Goal: Task Accomplishment & Management: Manage account settings

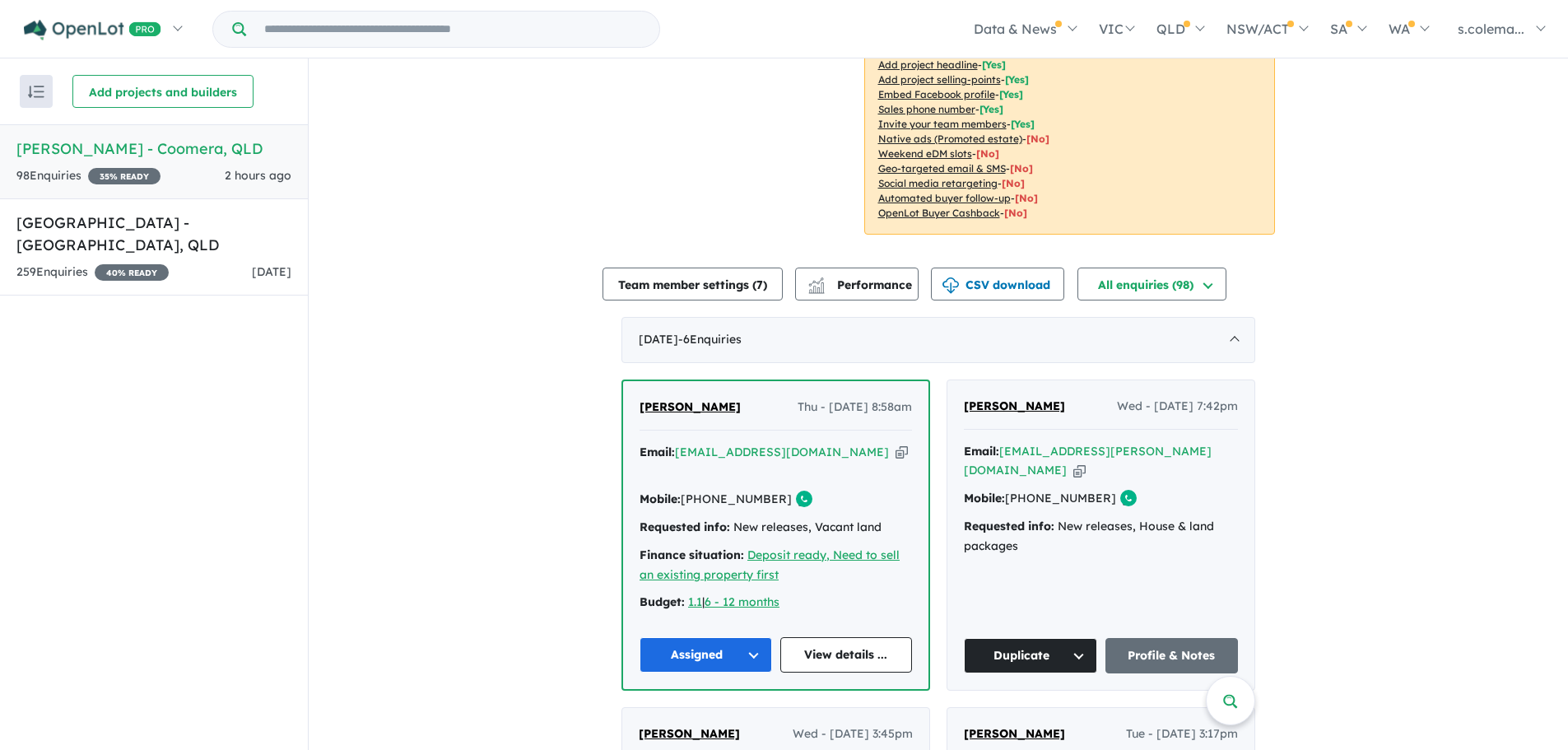
scroll to position [329, 0]
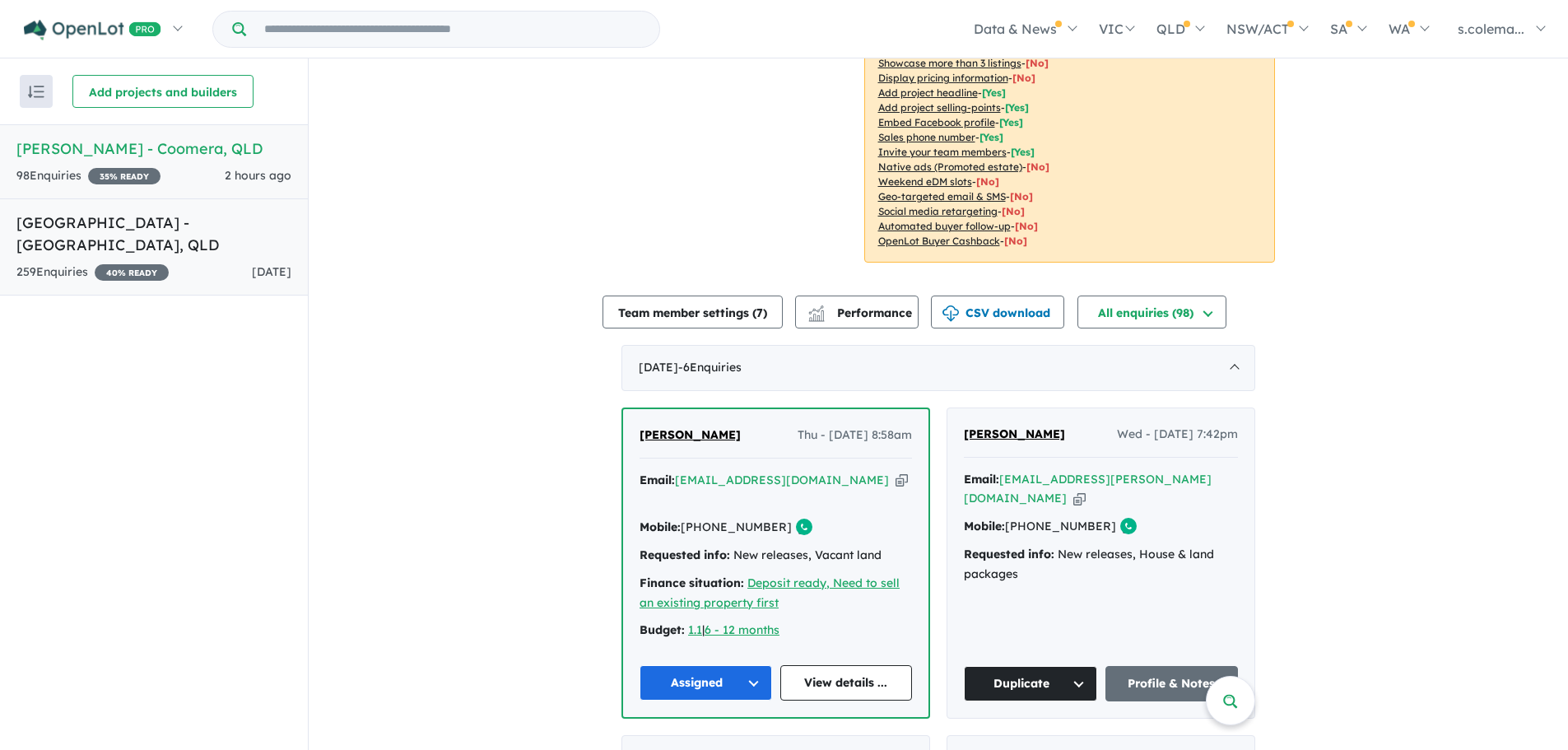
click at [62, 263] on div "259 Enquir ies ( 0 unread) 40 % READY" at bounding box center [92, 272] width 152 height 20
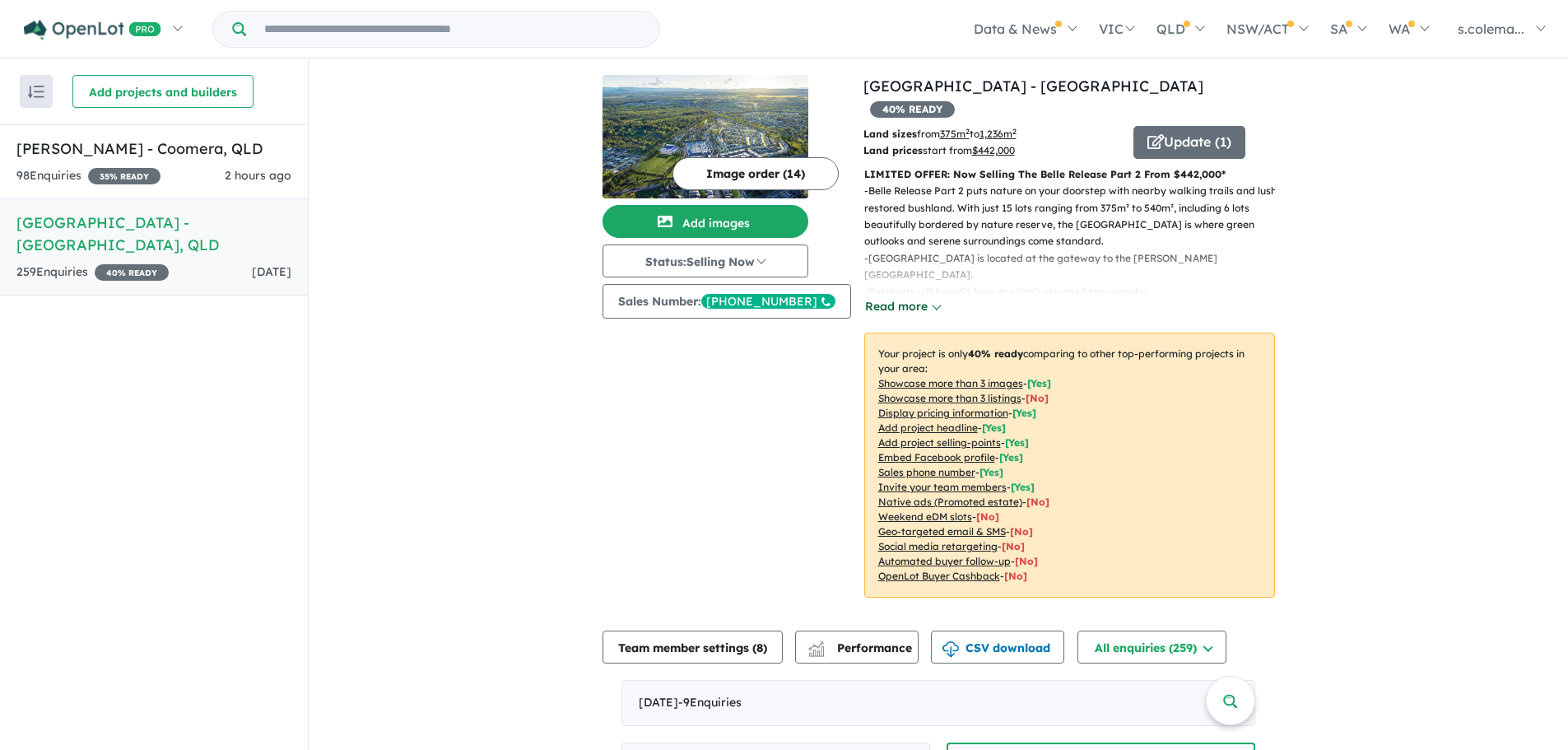
click at [912, 297] on button "Read more" at bounding box center [903, 307] width 77 height 19
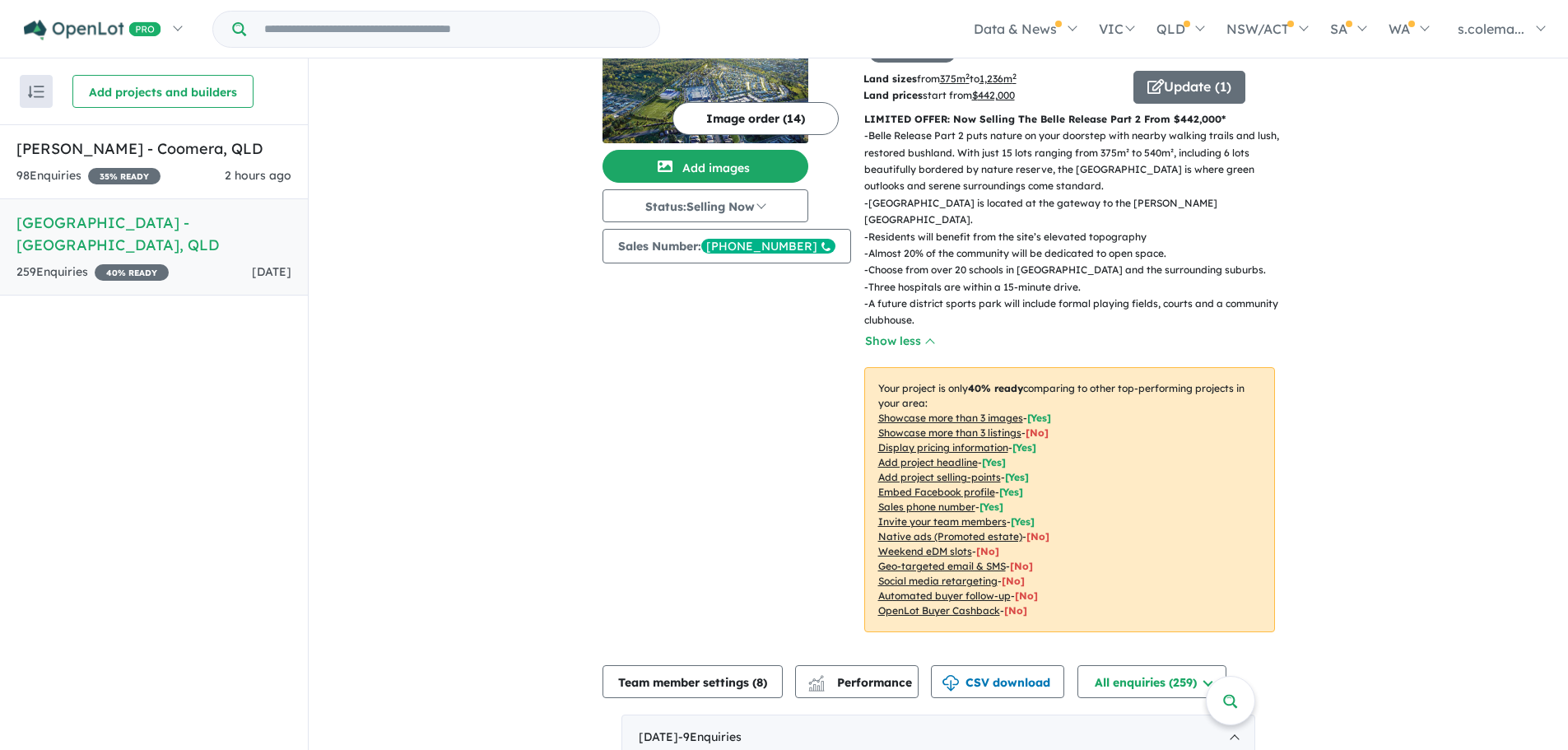
scroll to position [82, 0]
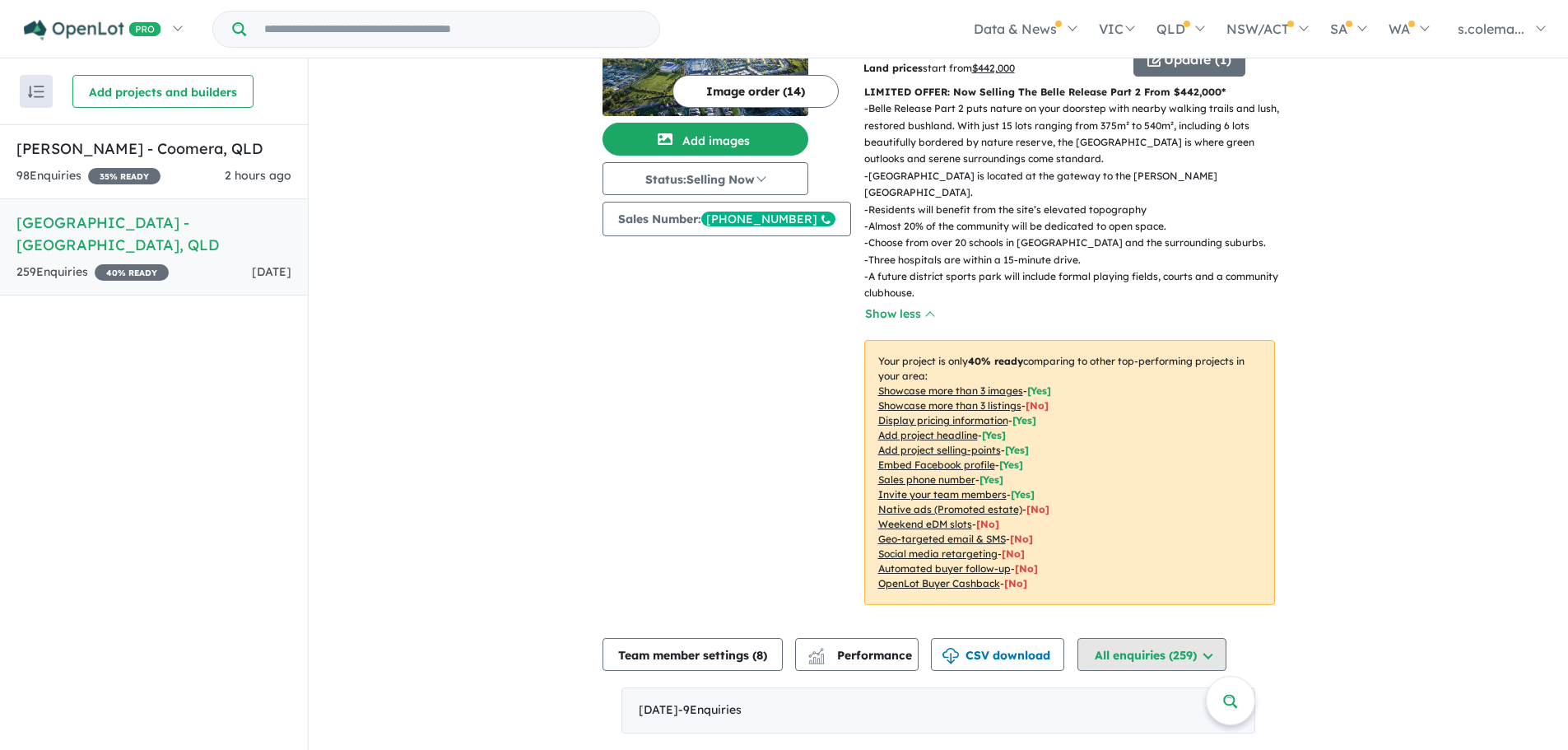
click at [1223, 637] on button "All enquiries ( 259 )" at bounding box center [1151, 654] width 149 height 33
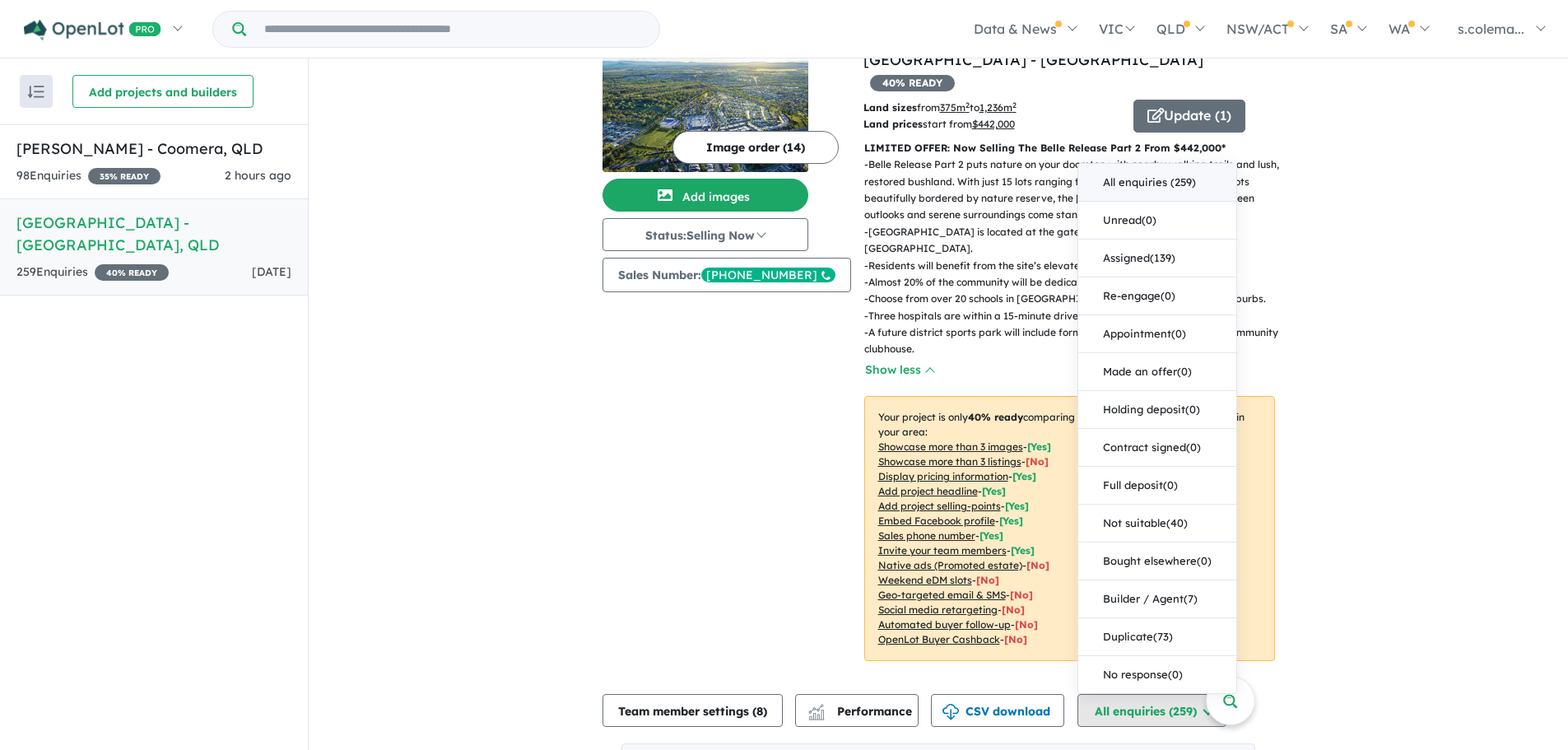
scroll to position [0, 0]
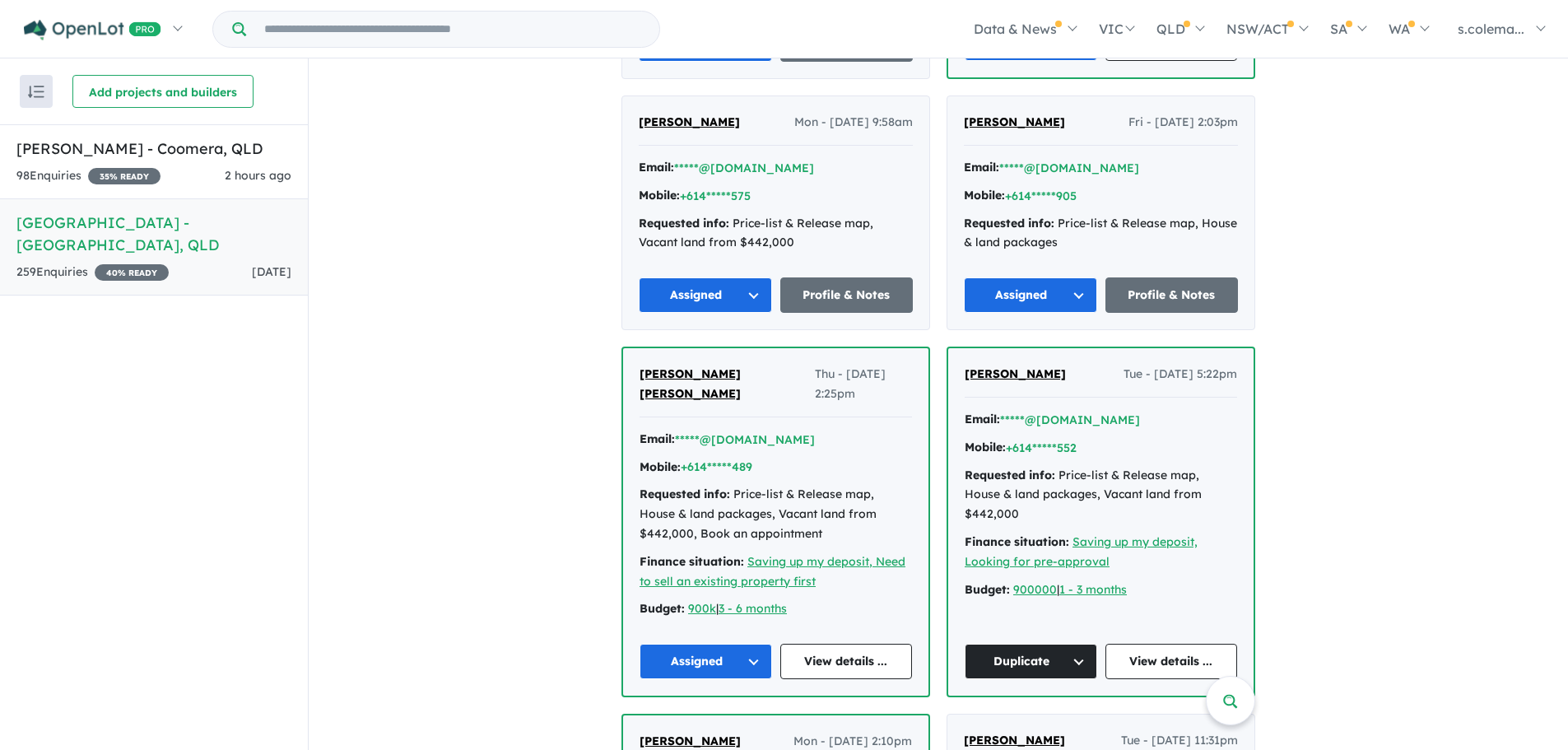
scroll to position [910, 0]
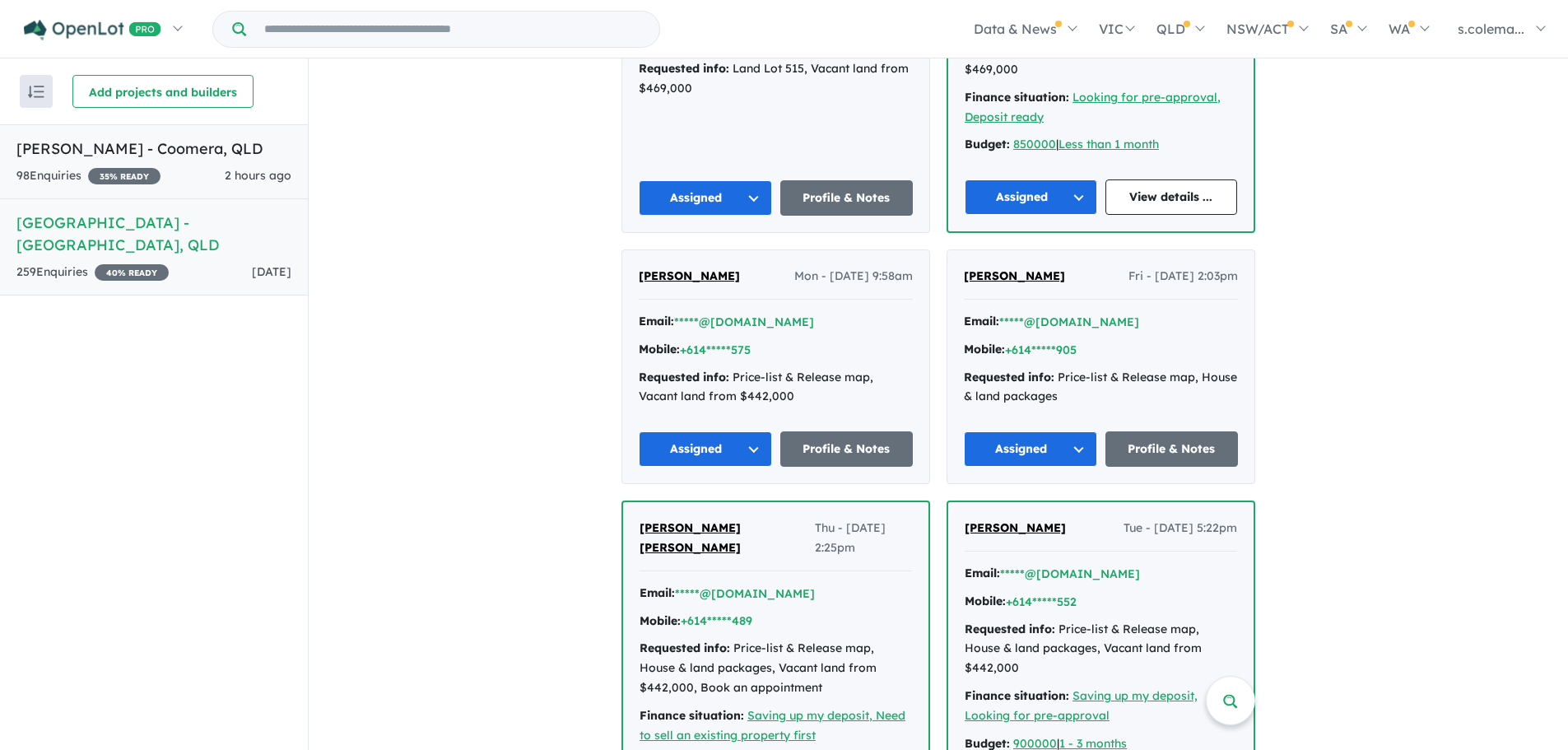
click at [49, 142] on h5 "[PERSON_NAME] - Coomera , [GEOGRAPHIC_DATA]" at bounding box center [154, 149] width 275 height 22
